Goal: Task Accomplishment & Management: Complete application form

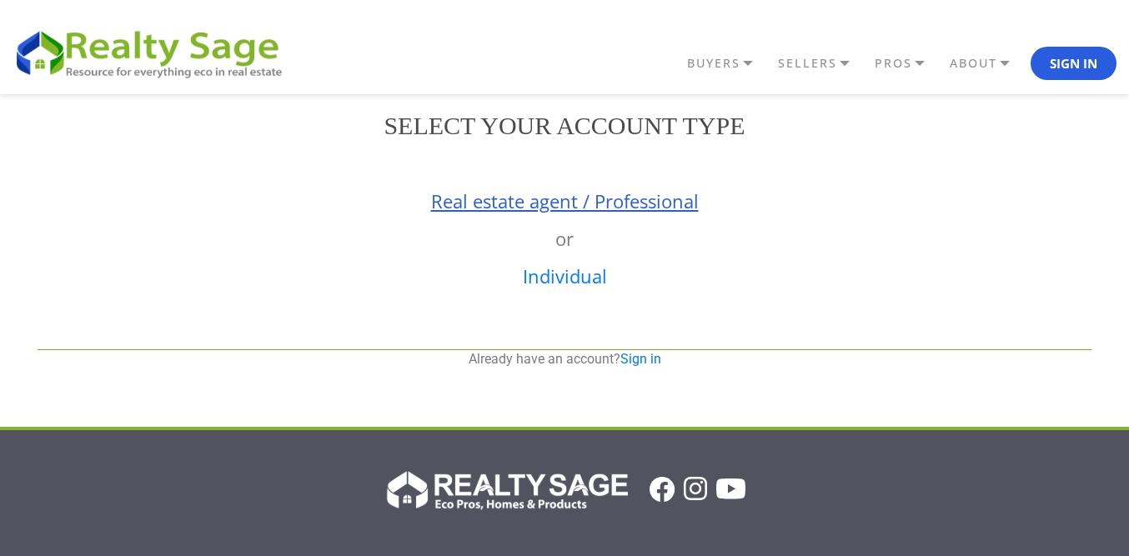
click at [584, 208] on link "Real estate agent / Professional" at bounding box center [565, 200] width 268 height 25
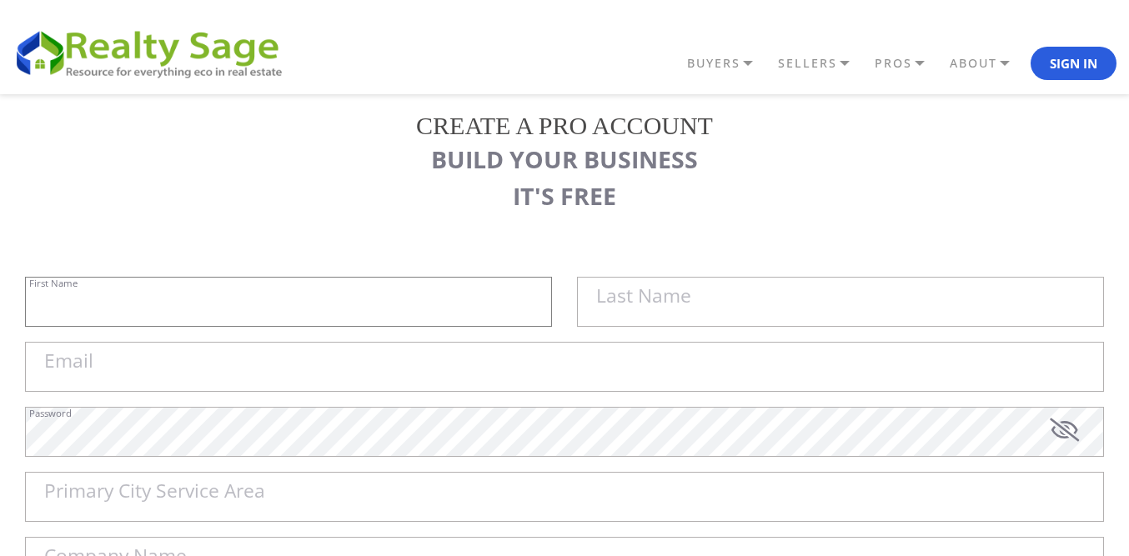
click at [249, 289] on input "First Name" at bounding box center [288, 302] width 527 height 50
paste input "Sell My House Fast [GEOGRAPHIC_DATA] |"
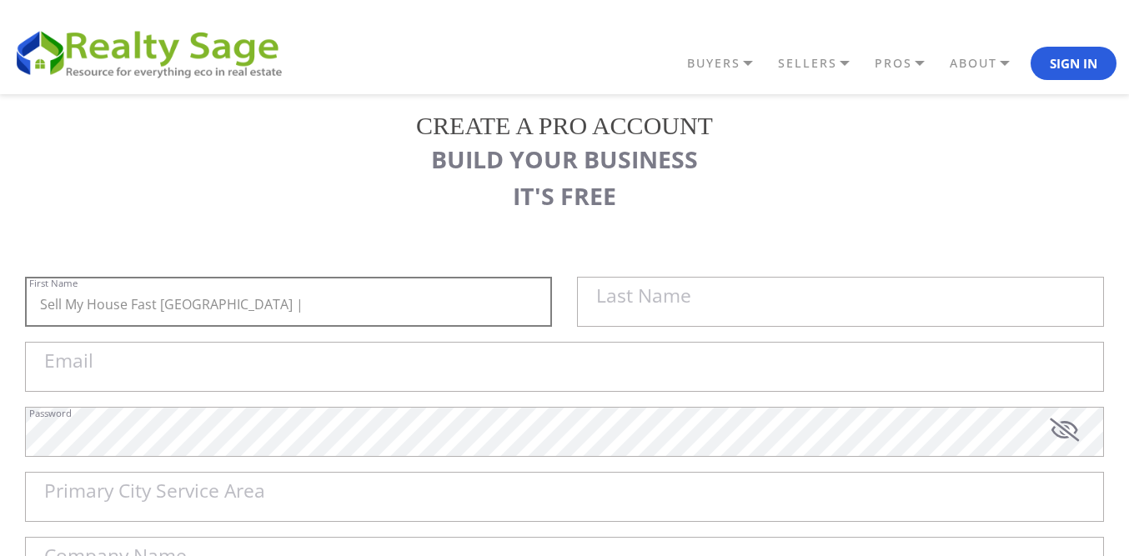
type input "Sell My House Fast [GEOGRAPHIC_DATA] |"
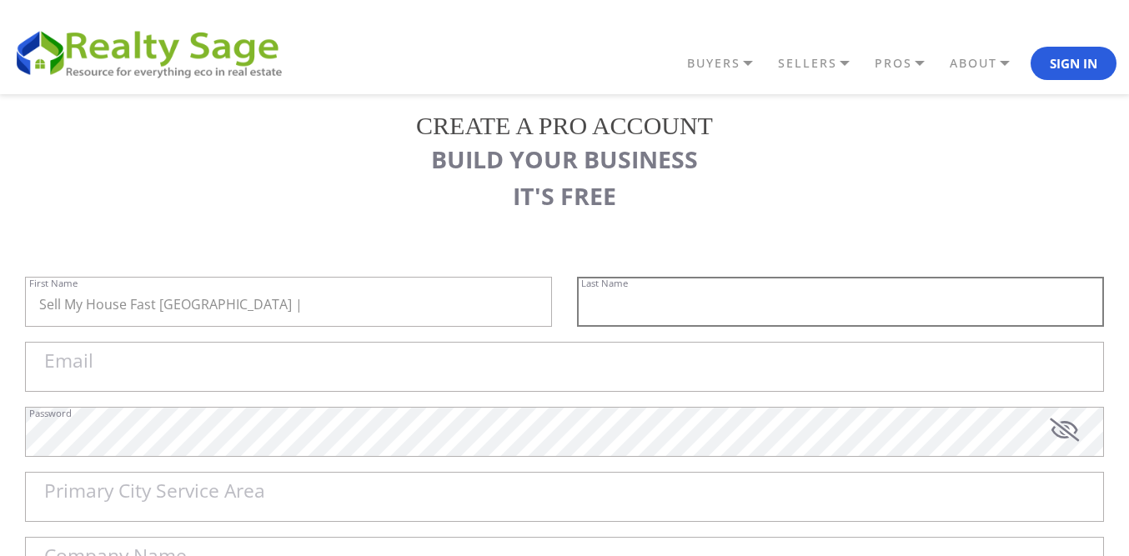
paste input "As Is Cash Home Buyers [GEOGRAPHIC_DATA]"
type input "As Is Cash Home Buyers [GEOGRAPHIC_DATA]"
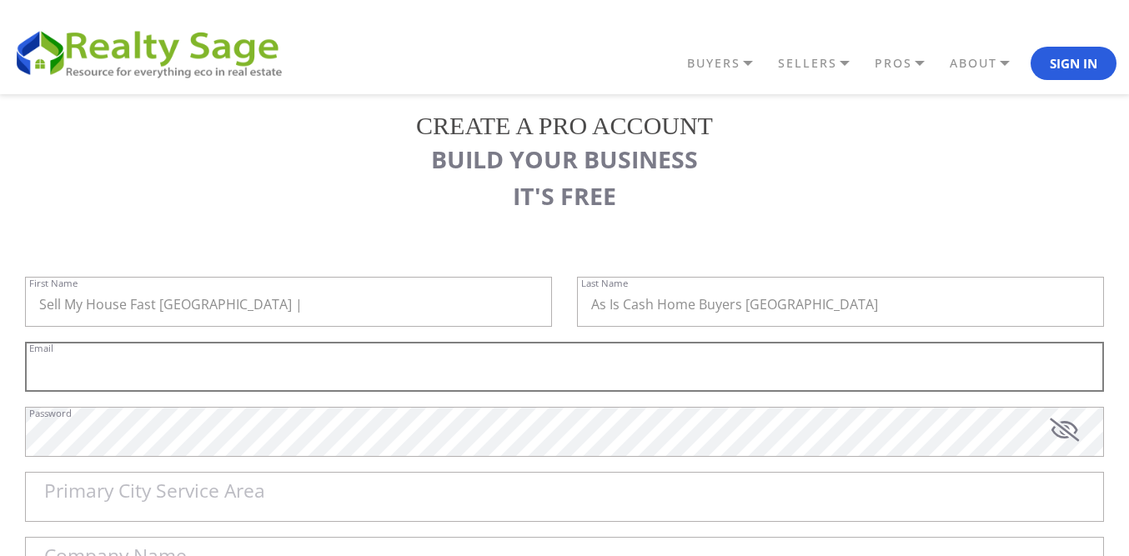
paste input "[EMAIL_ADDRESS][DOMAIN_NAME]"
type input "[EMAIL_ADDRESS][DOMAIN_NAME]"
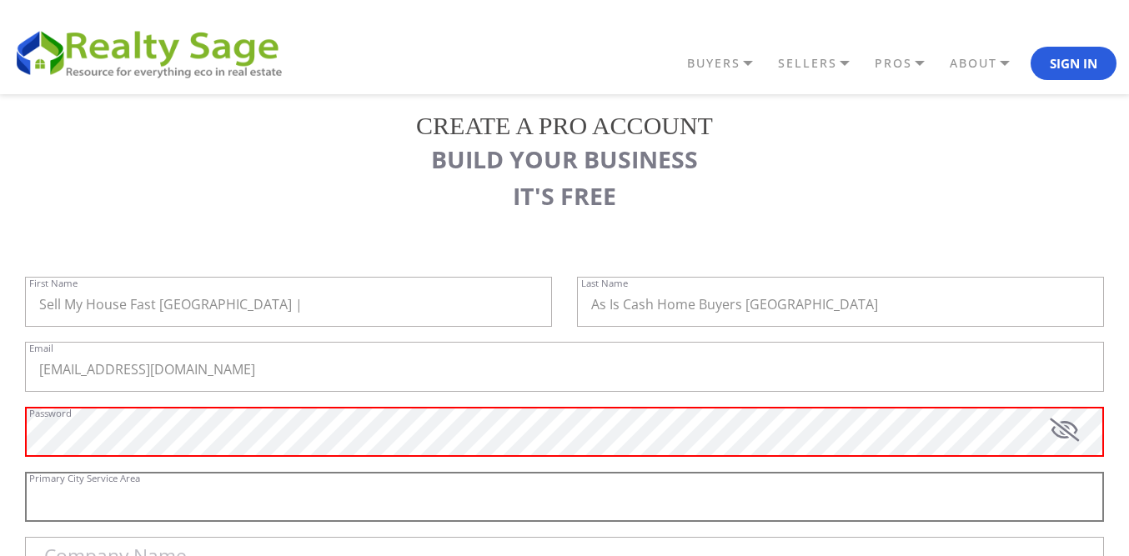
paste input "[GEOGRAPHIC_DATA]"
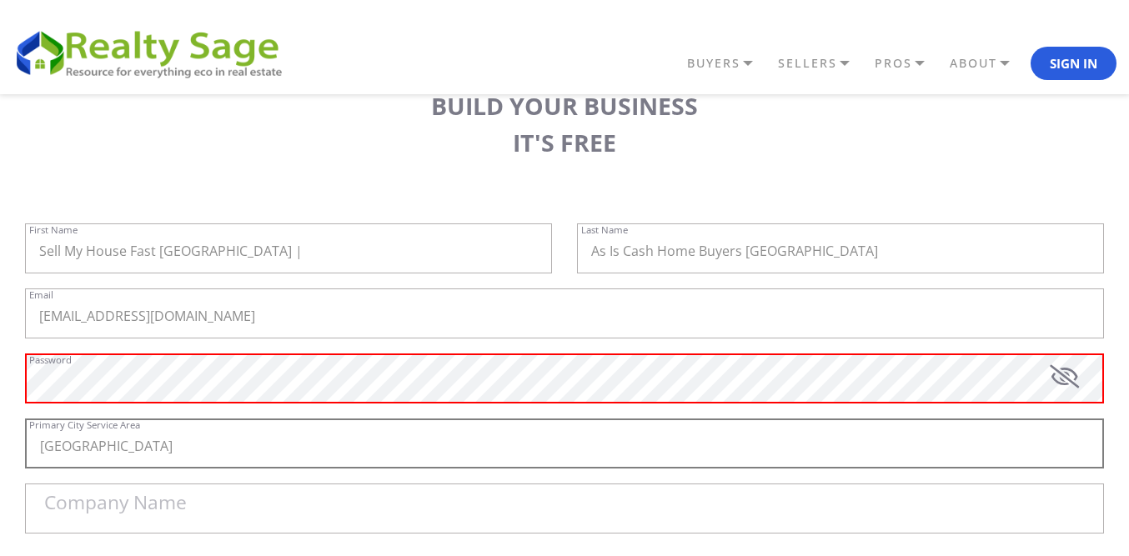
scroll to position [83, 0]
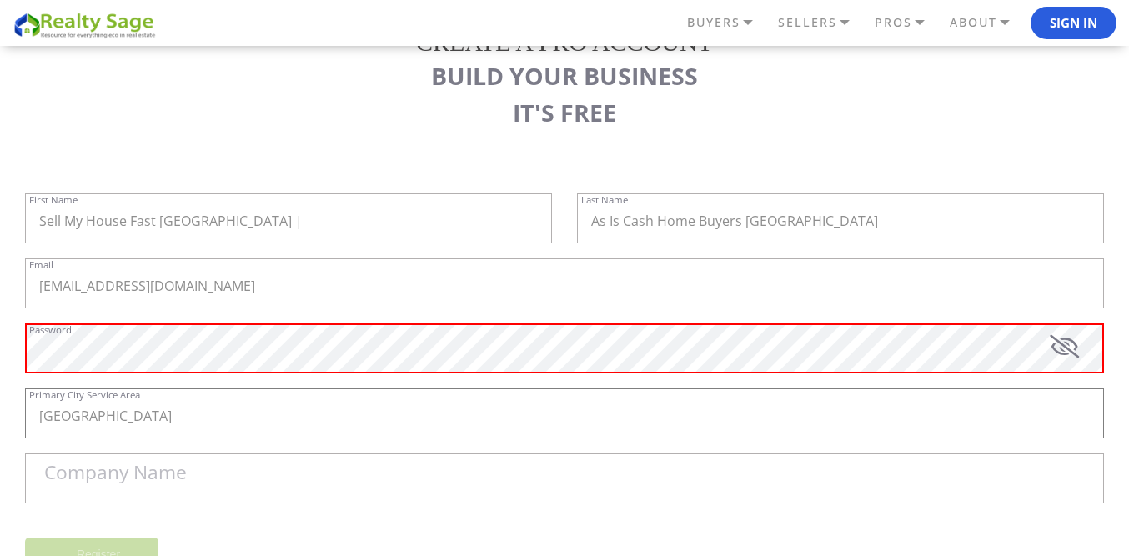
click at [144, 423] on input "[GEOGRAPHIC_DATA]" at bounding box center [564, 413] width 1079 height 50
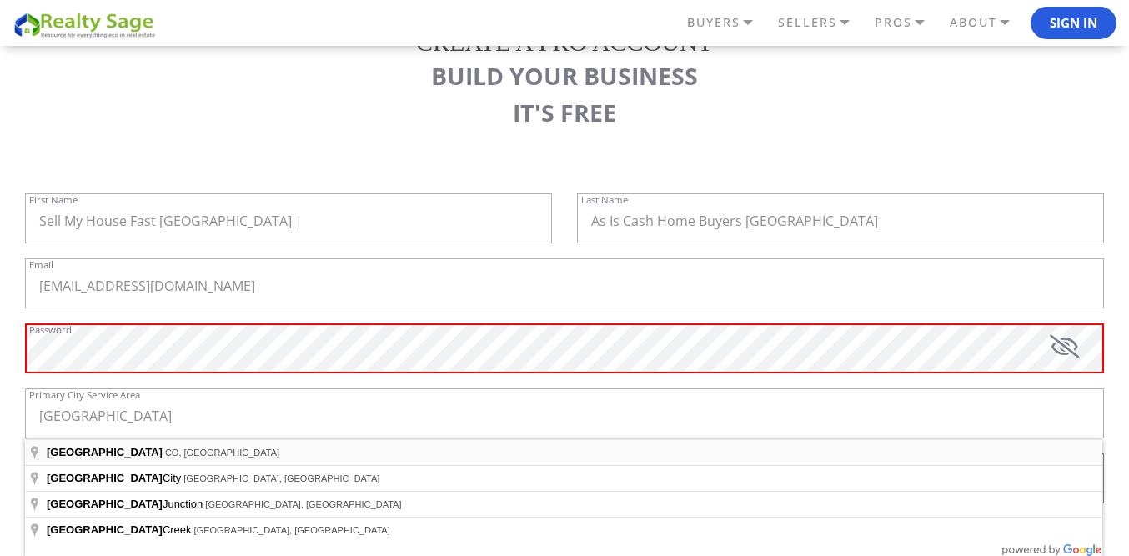
type input "[GEOGRAPHIC_DATA], [GEOGRAPHIC_DATA], [GEOGRAPHIC_DATA]"
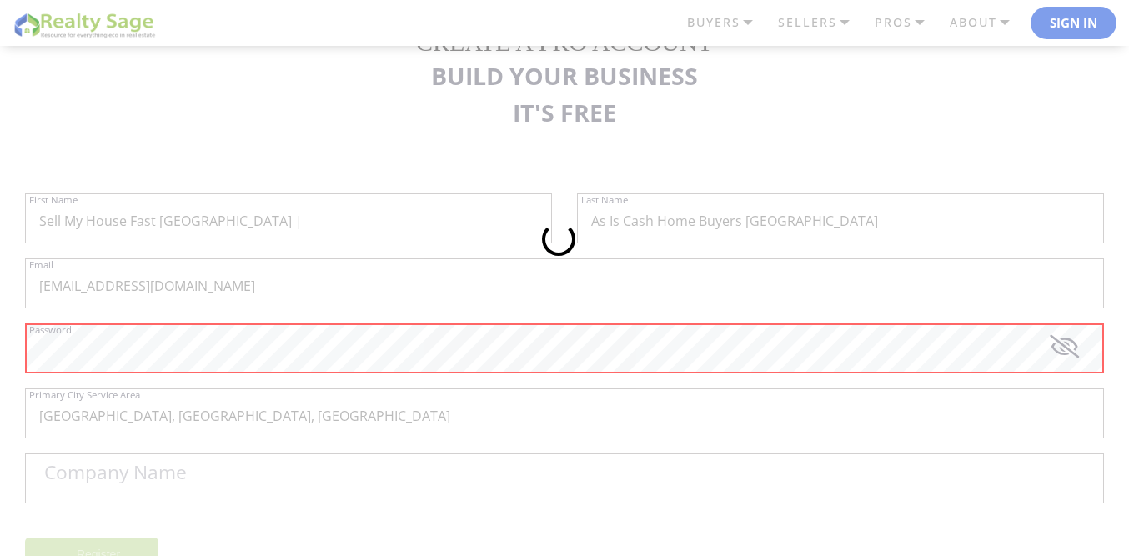
click at [153, 363] on div at bounding box center [564, 278] width 1129 height 556
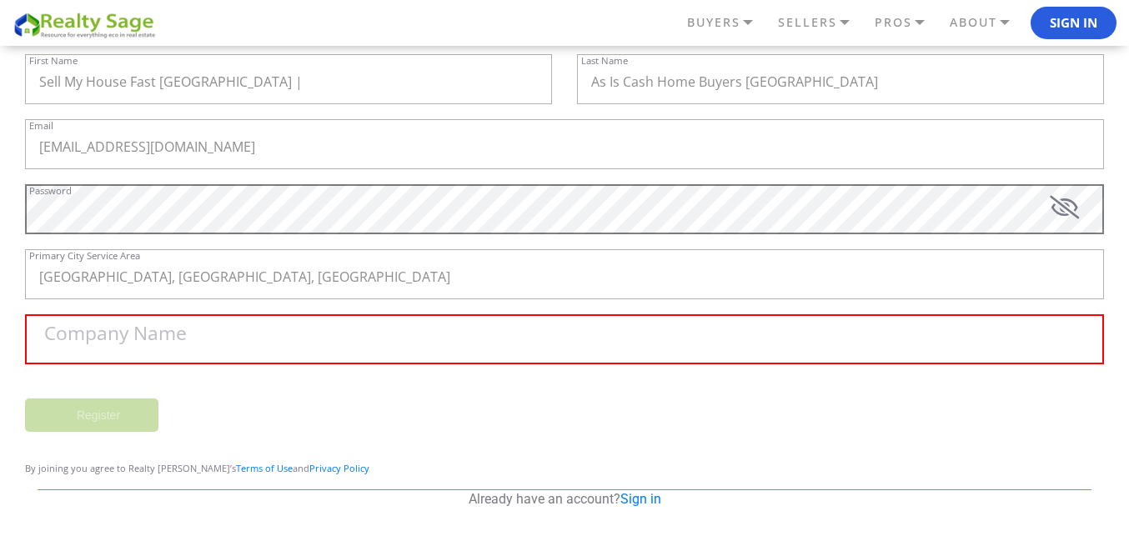
scroll to position [333, 0]
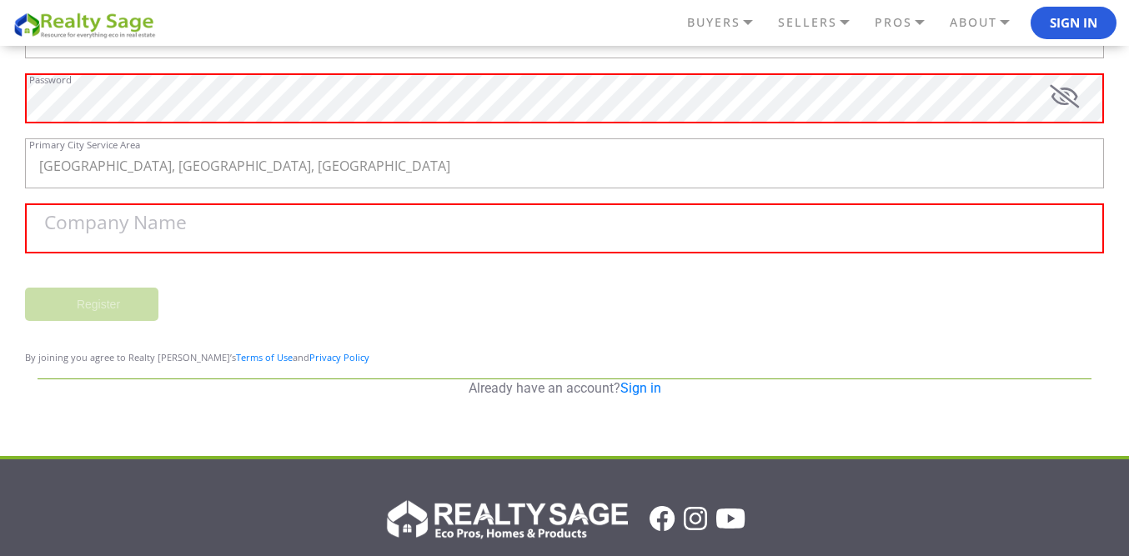
click at [167, 229] on label "Company Name" at bounding box center [115, 222] width 143 height 19
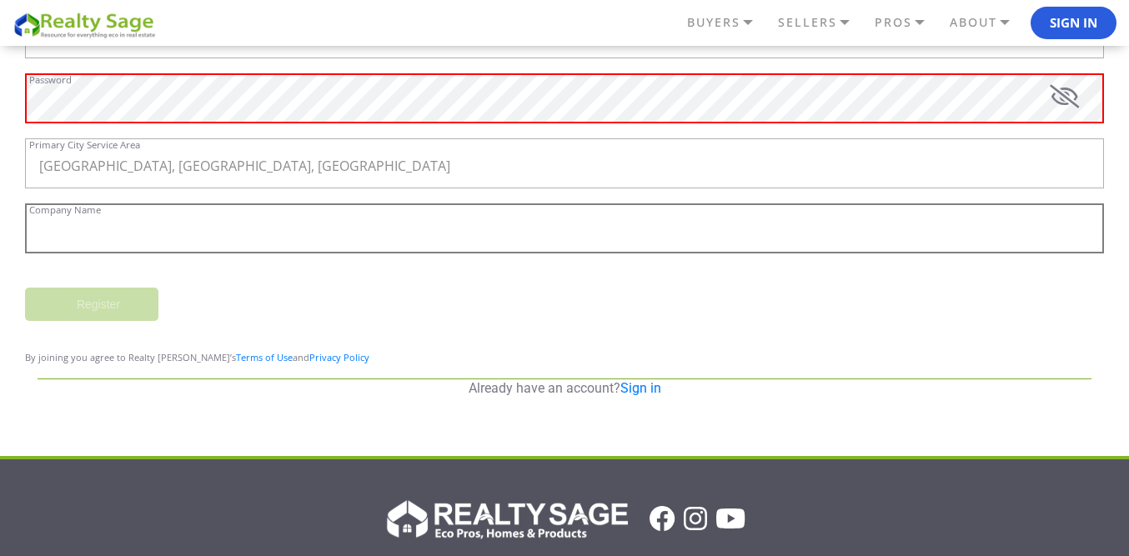
click at [167, 229] on input "Company Name" at bounding box center [564, 228] width 1079 height 50
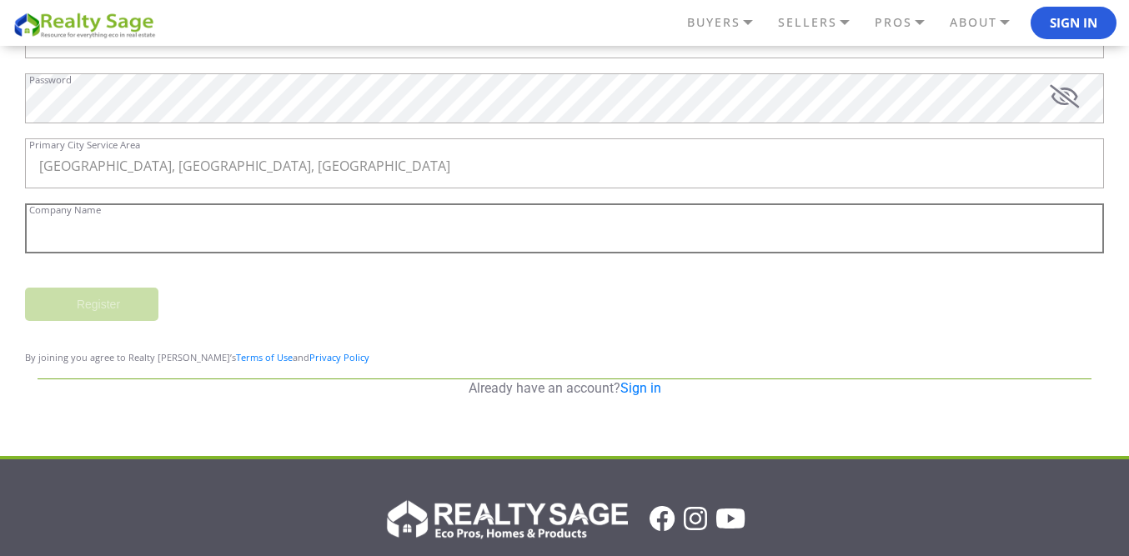
paste input "Sell My House Fast [GEOGRAPHIC_DATA] | As Is Cash Home Buyers [GEOGRAPHIC_DATA]"
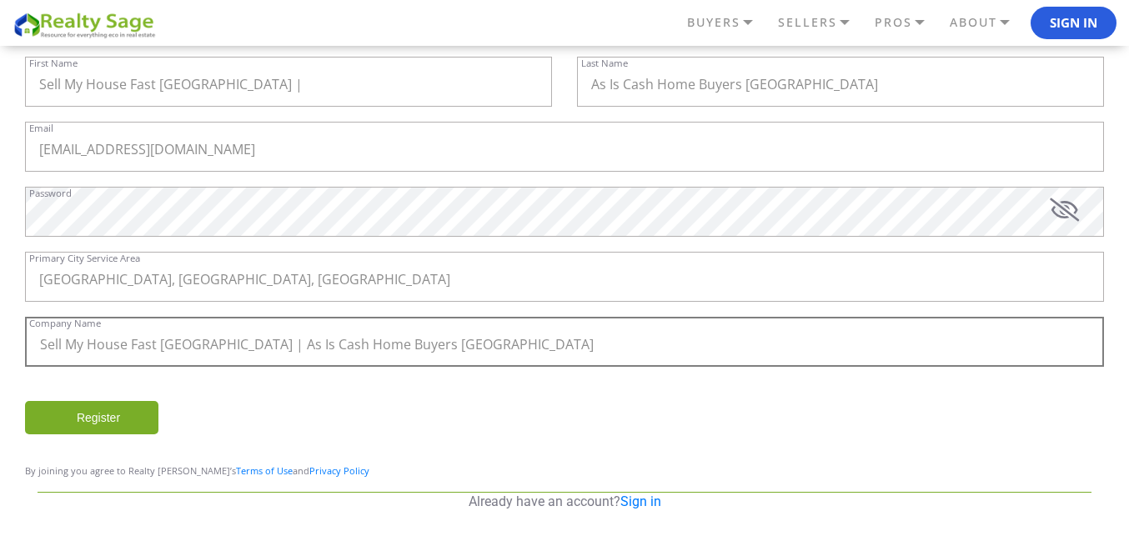
scroll to position [217, 0]
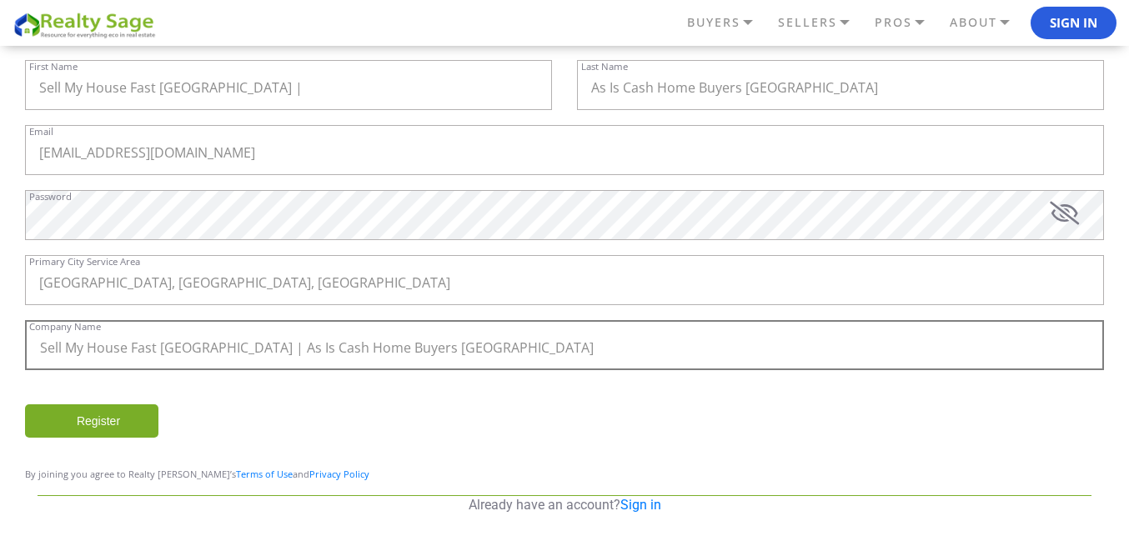
type input "Sell My House Fast [GEOGRAPHIC_DATA] | As Is Cash Home Buyers [GEOGRAPHIC_DATA]"
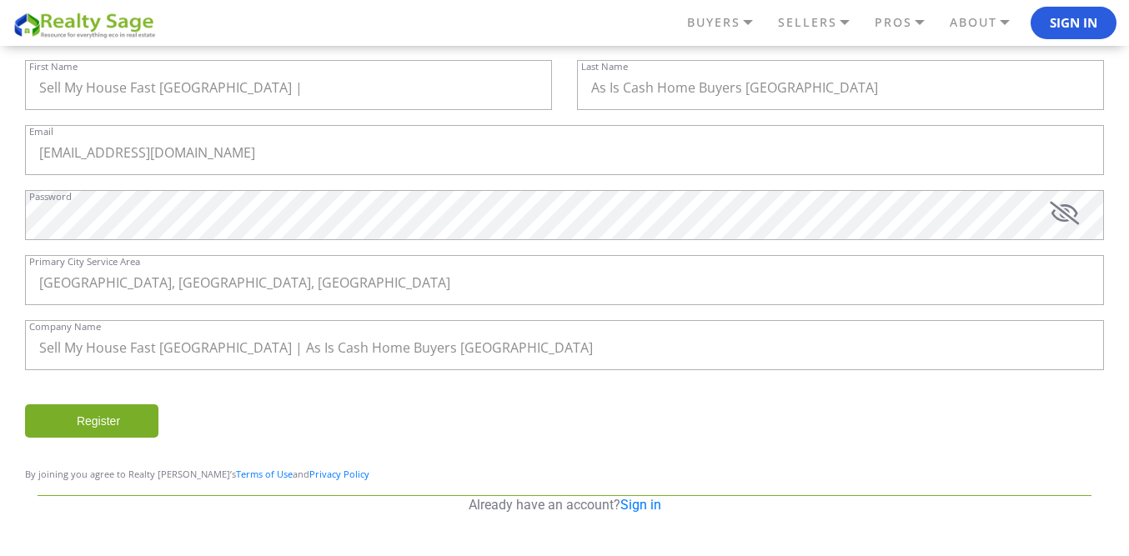
click at [111, 419] on input "Register" at bounding box center [91, 420] width 133 height 33
